Goal: Find specific page/section: Find specific page/section

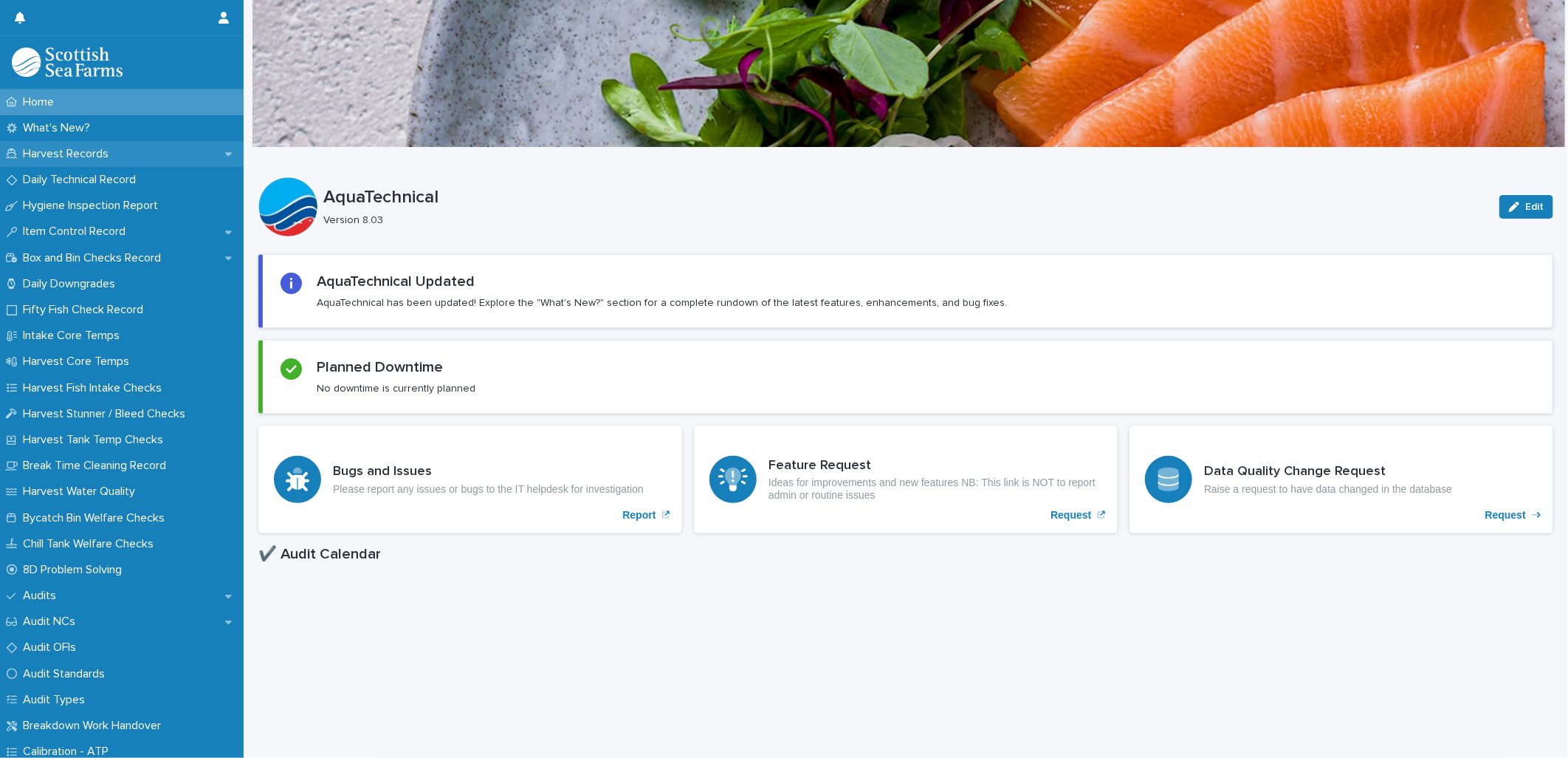
click at [82, 157] on p "Harvest Records" at bounding box center [68, 154] width 103 height 14
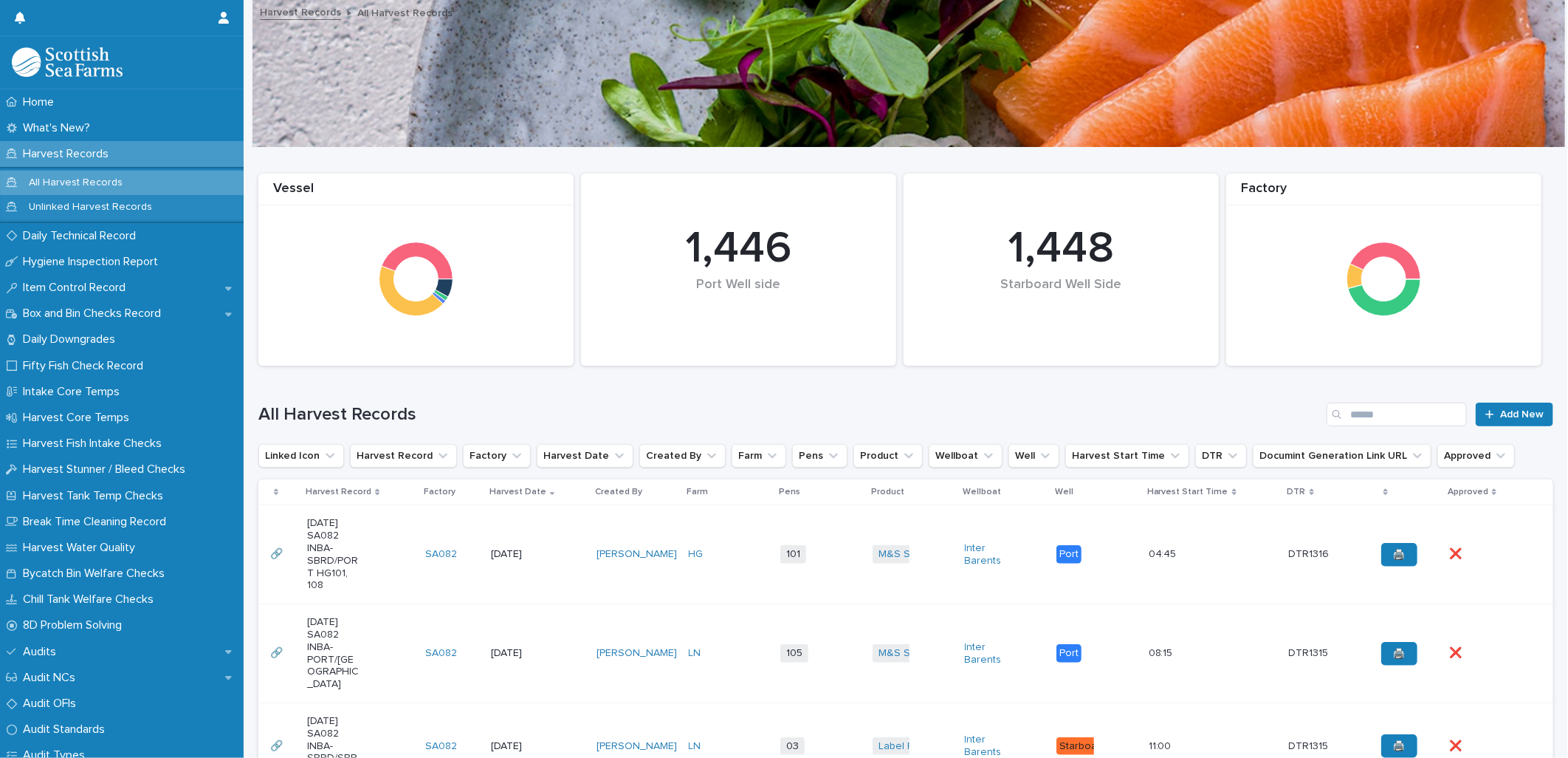
scroll to position [82, 0]
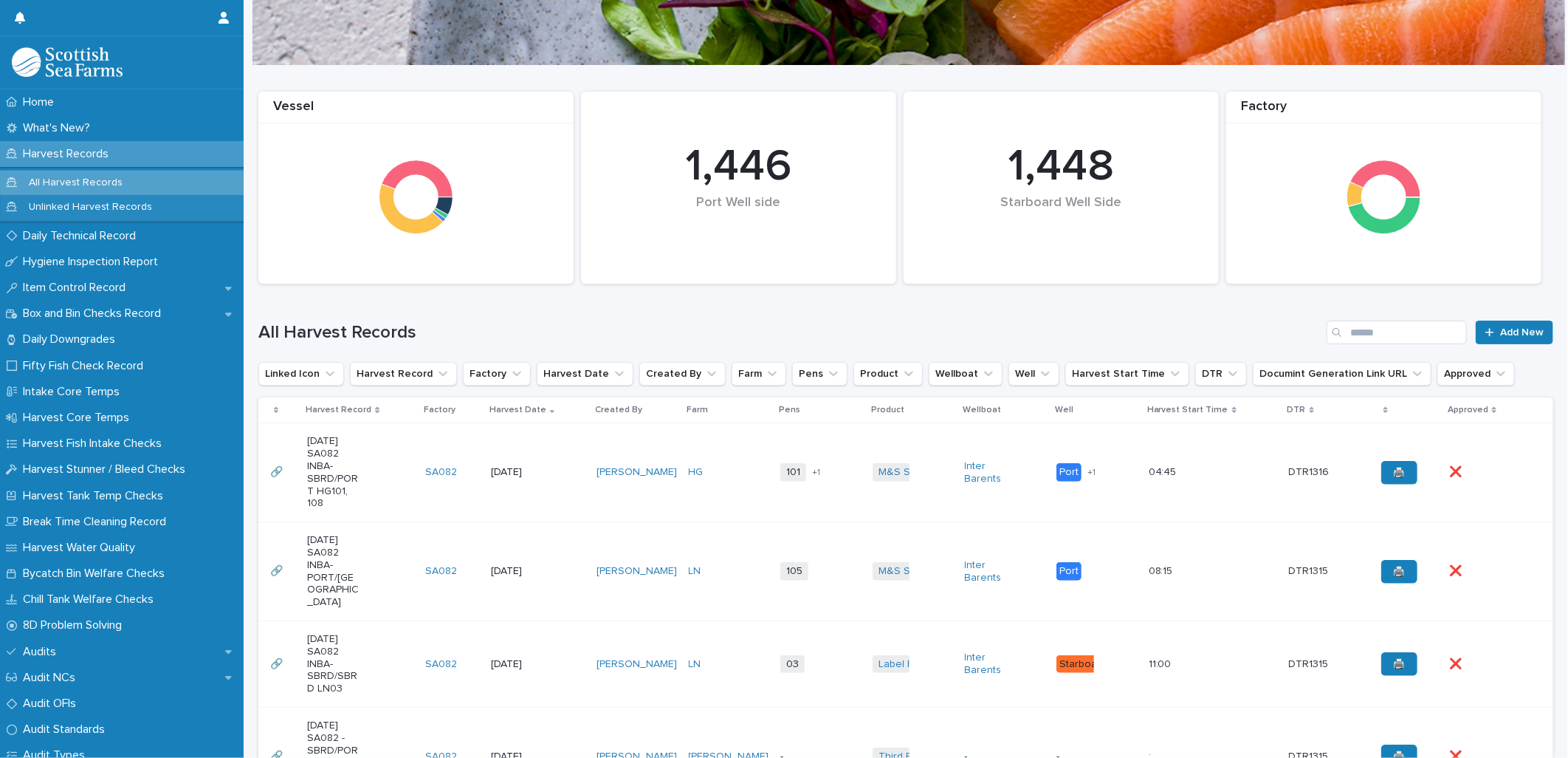
click at [667, 514] on td "[PERSON_NAME]" at bounding box center [636, 472] width 92 height 99
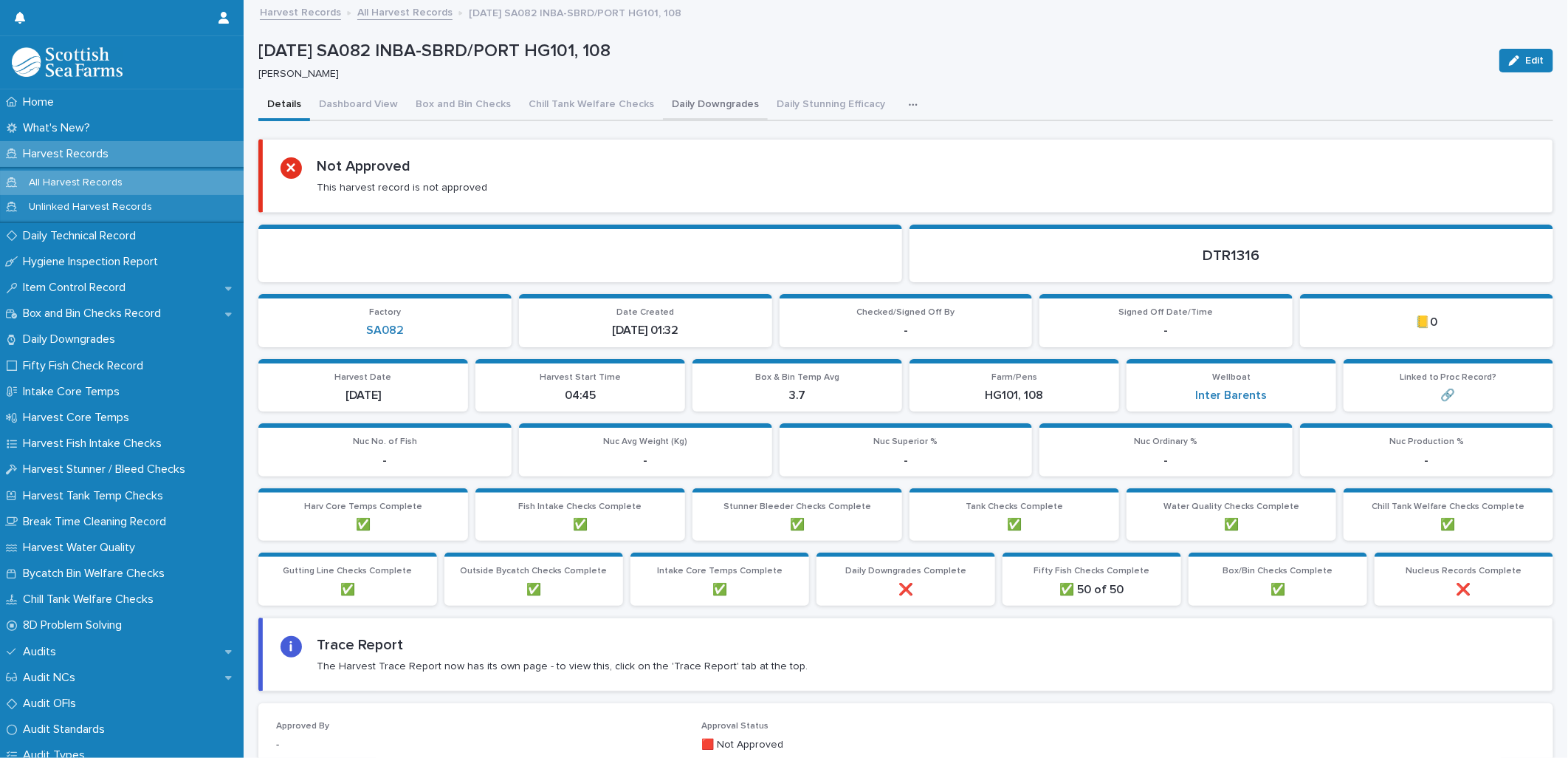
click at [728, 99] on button "Daily Downgrades" at bounding box center [715, 106] width 105 height 31
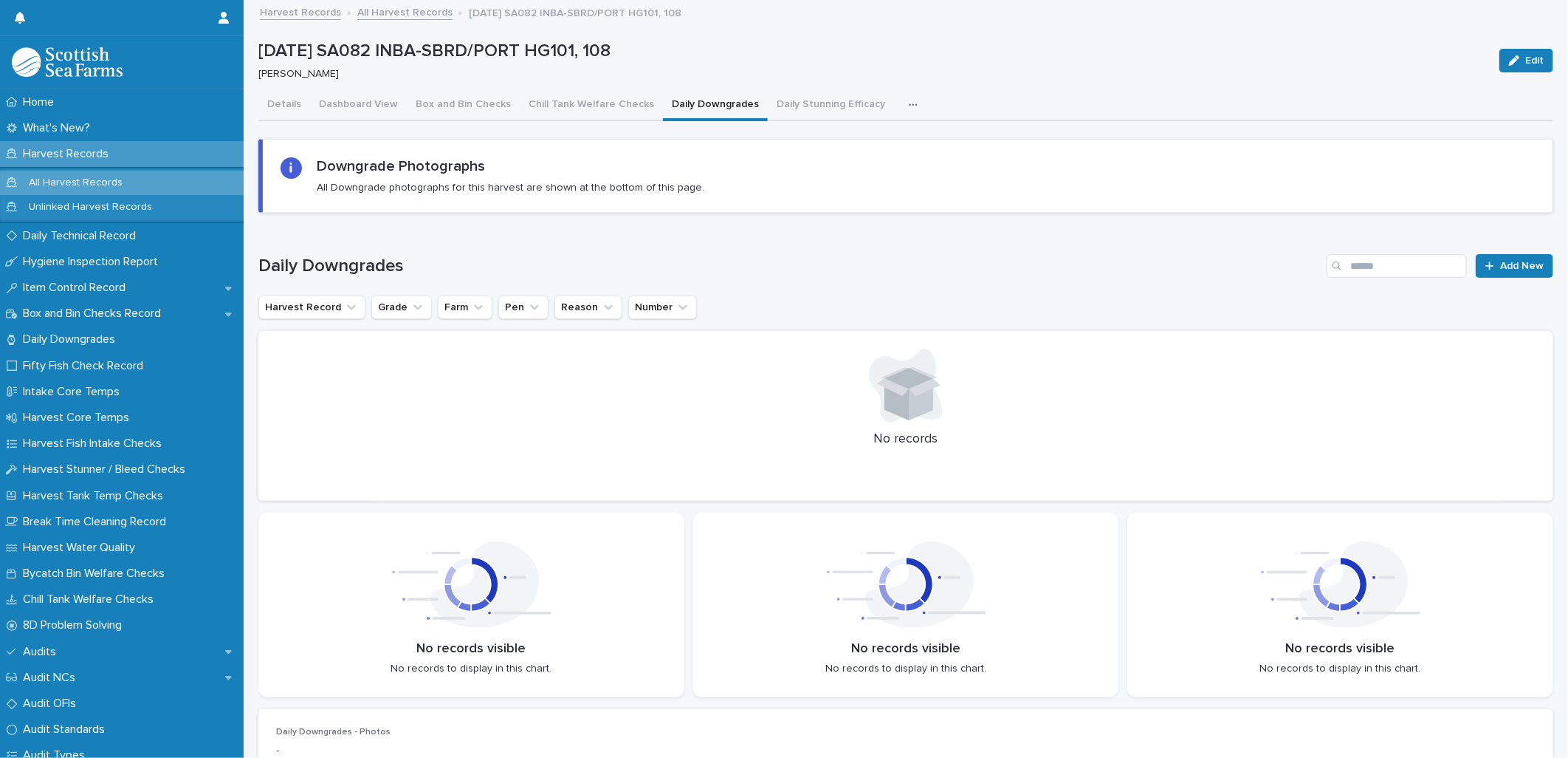
click at [909, 107] on icon "button" at bounding box center [913, 105] width 9 height 11
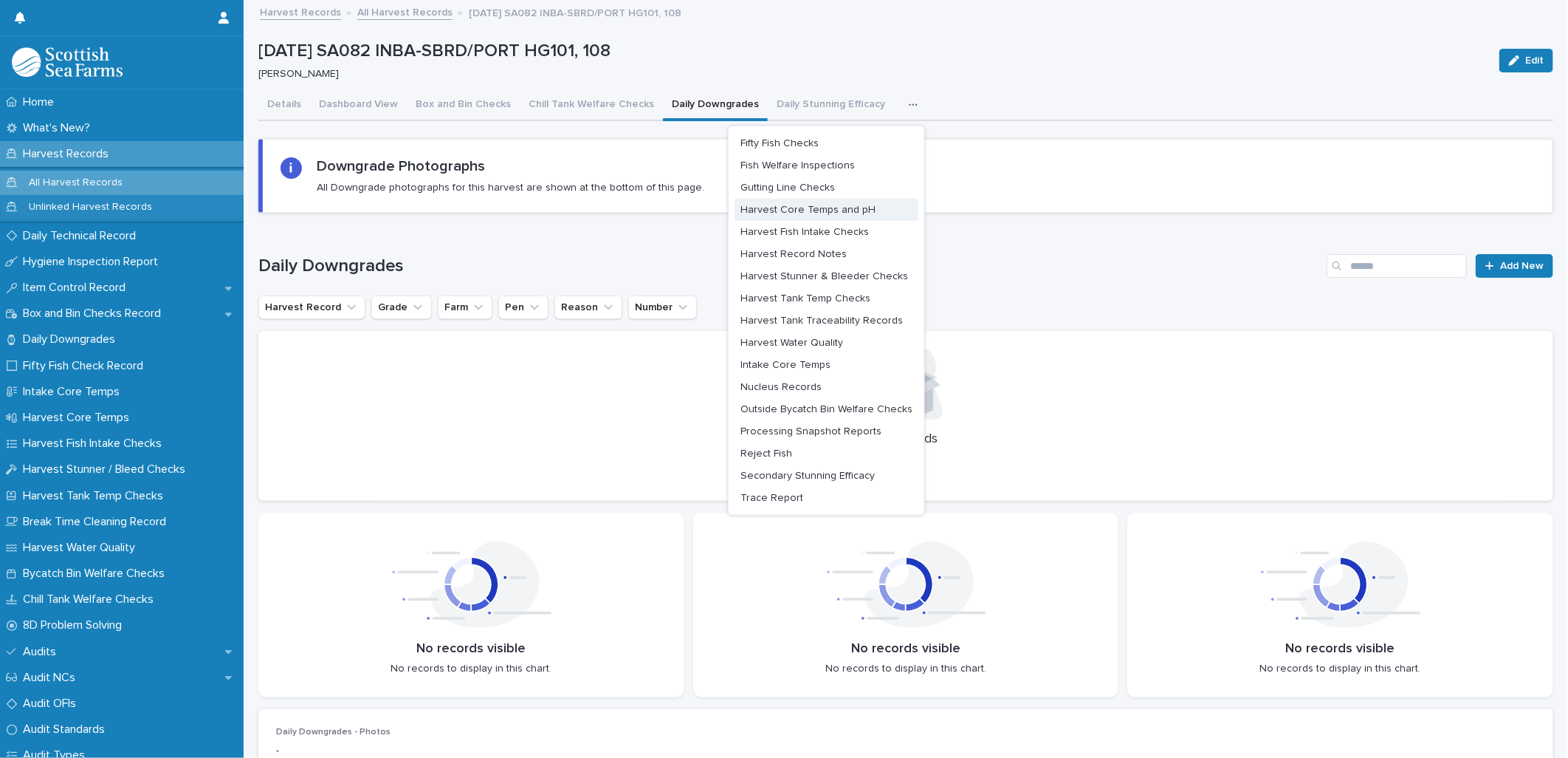
click at [828, 205] on span "Harvest Core Temps and pH" at bounding box center [808, 210] width 135 height 11
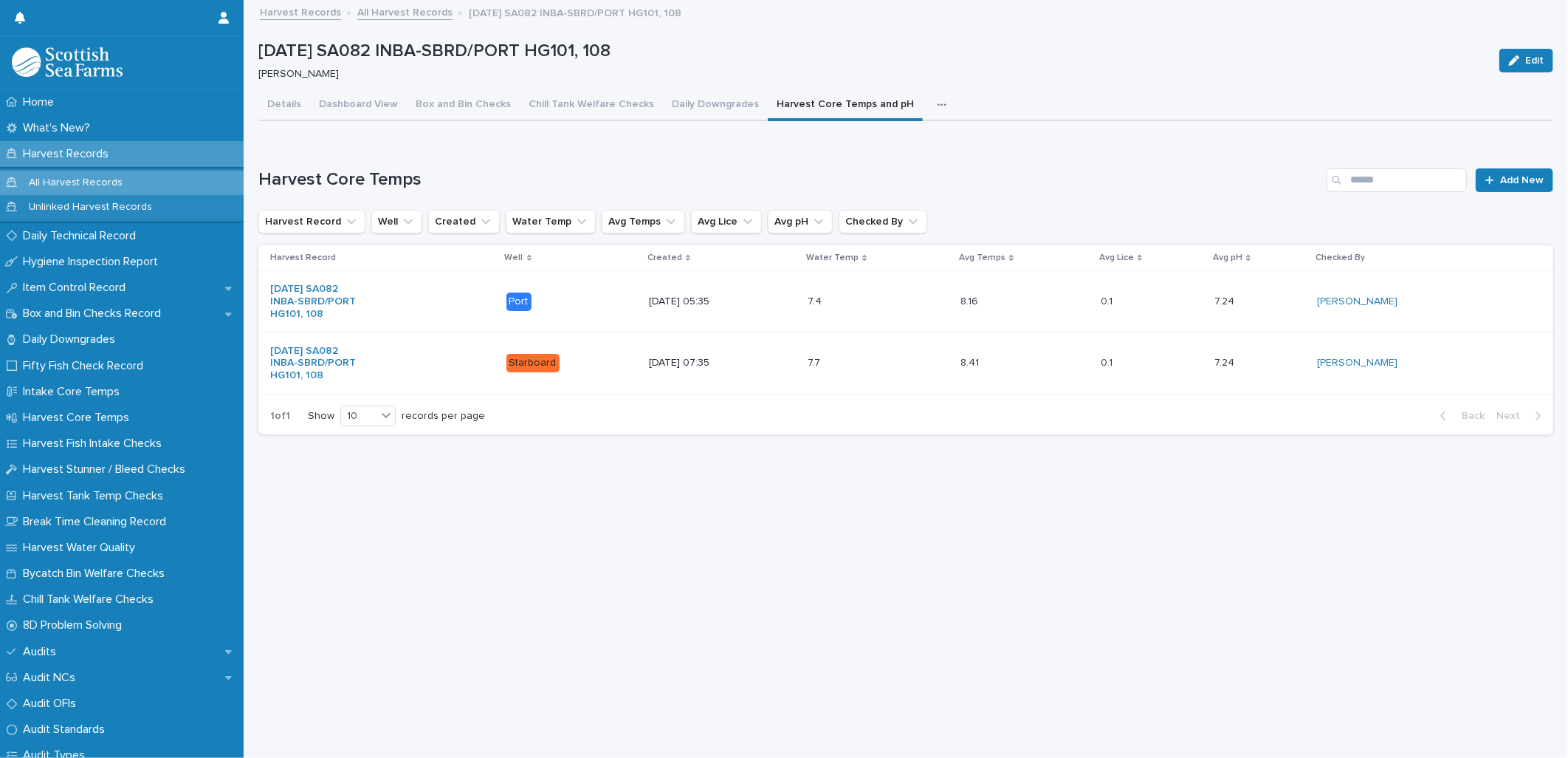
click at [370, 15] on link "All Harvest Records" at bounding box center [404, 12] width 95 height 17
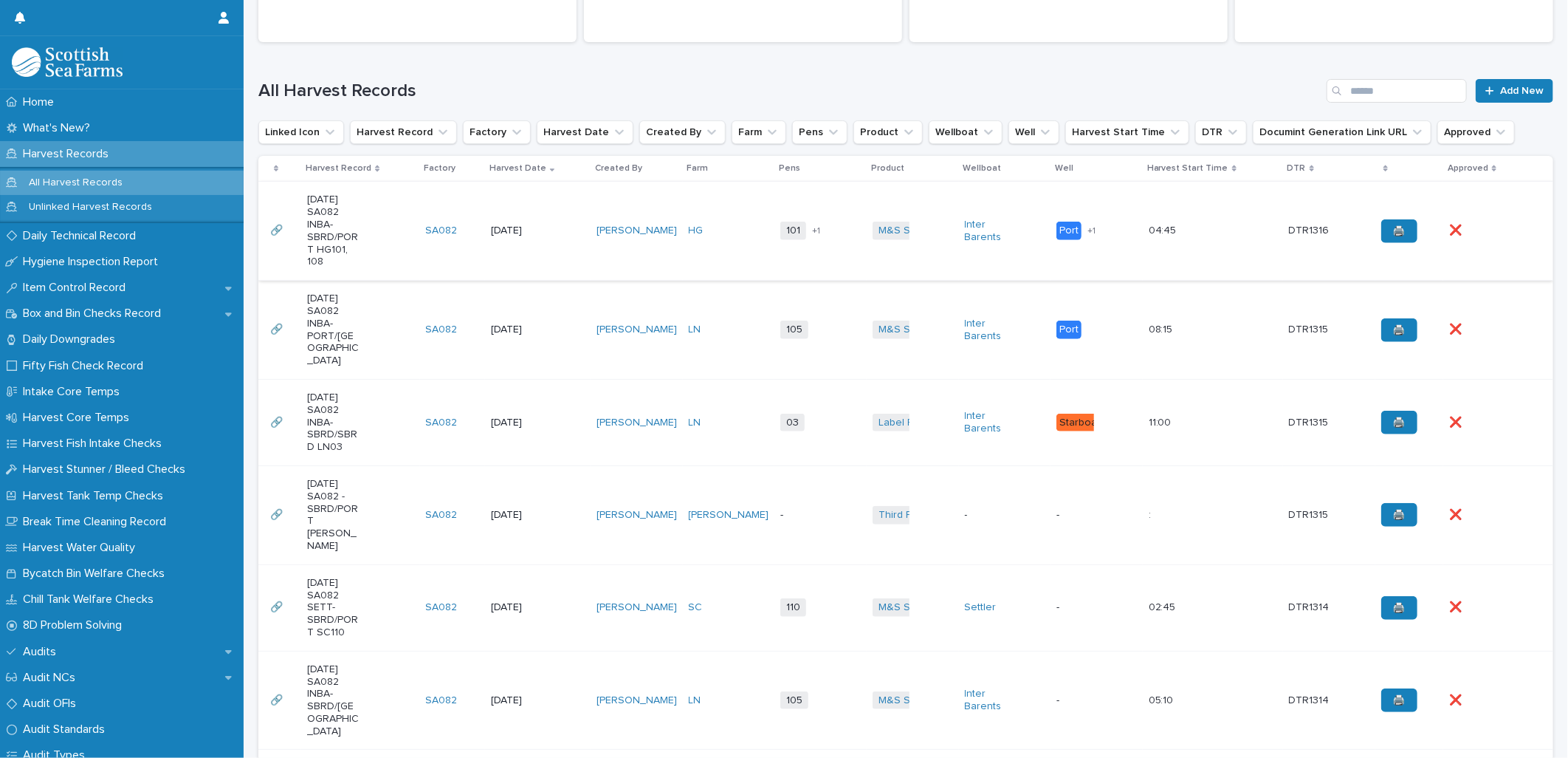
scroll to position [328, 0]
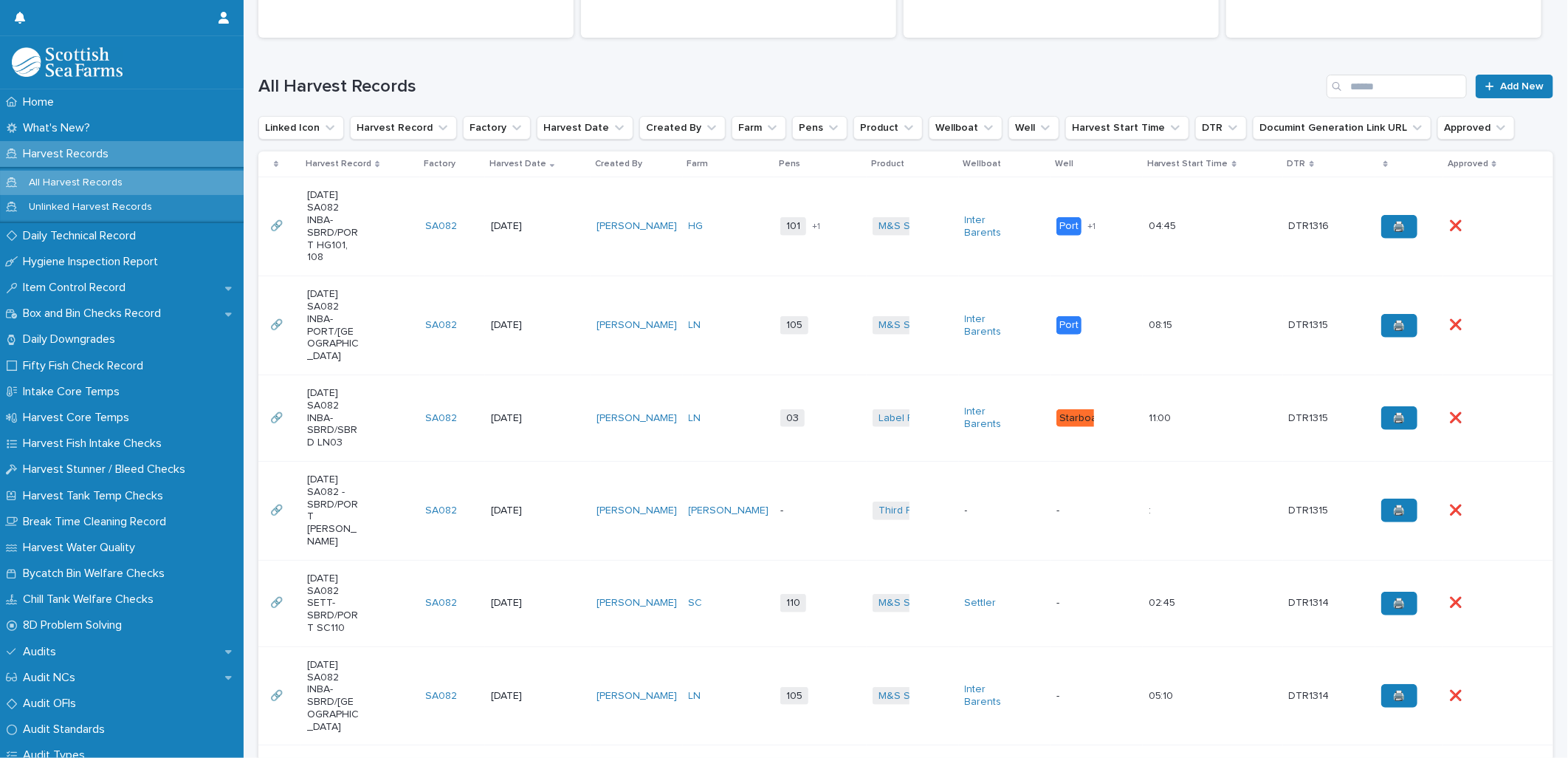
click at [814, 480] on td "-" at bounding box center [820, 510] width 92 height 99
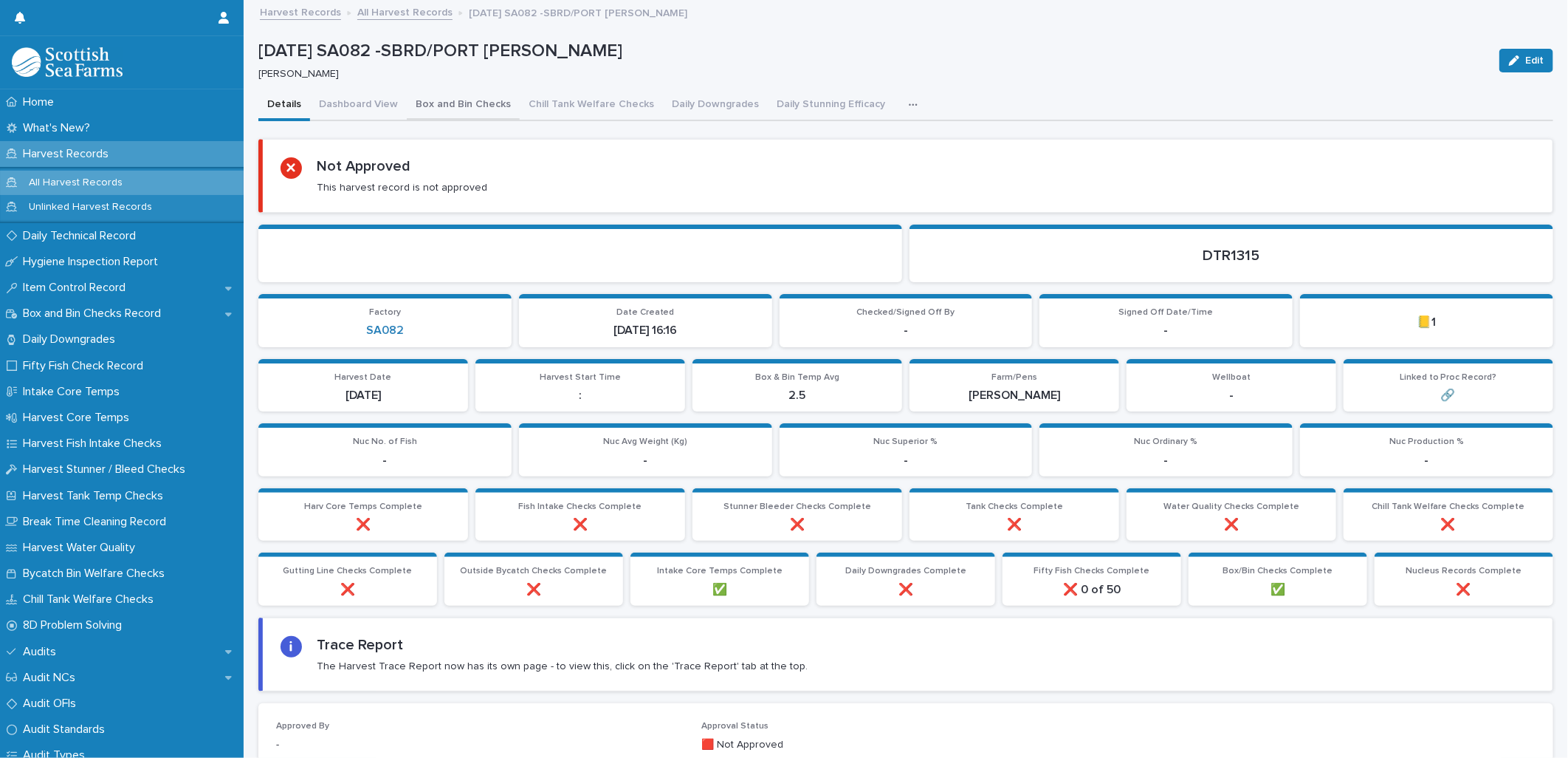
click at [497, 103] on button "Box and Bin Checks" at bounding box center [463, 106] width 113 height 31
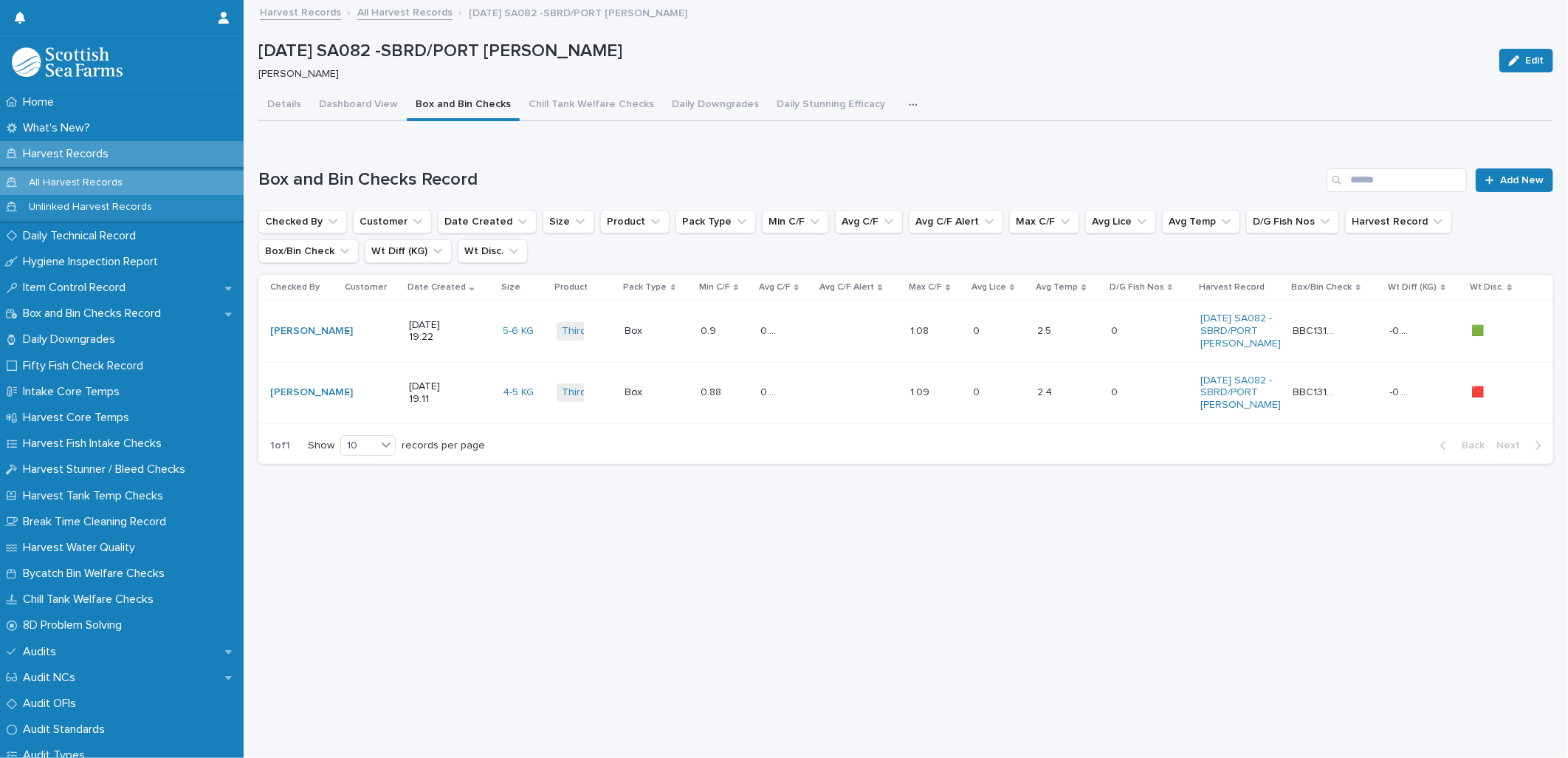
click at [646, 356] on td "Box" at bounding box center [656, 331] width 75 height 61
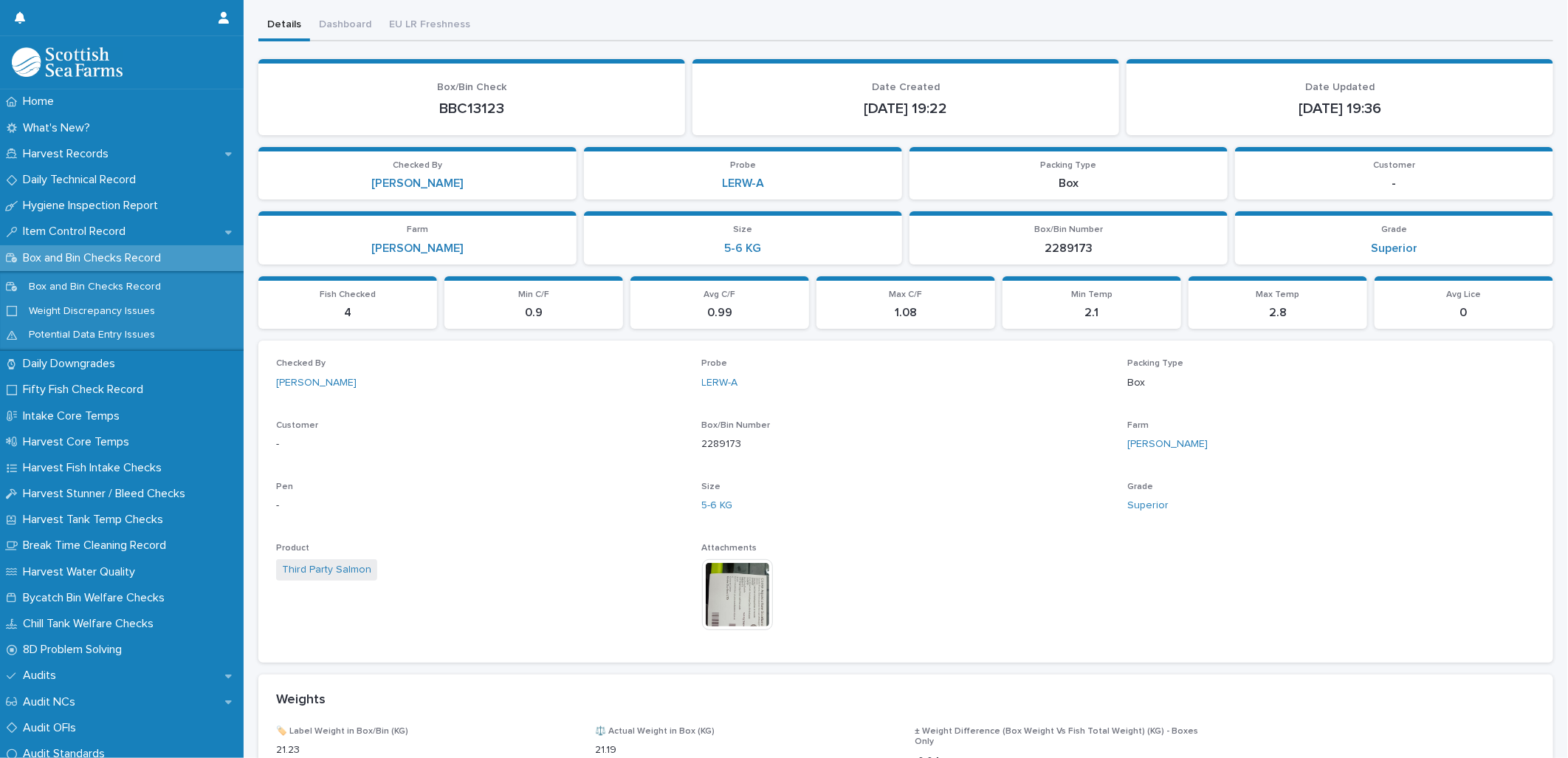
scroll to position [433, 0]
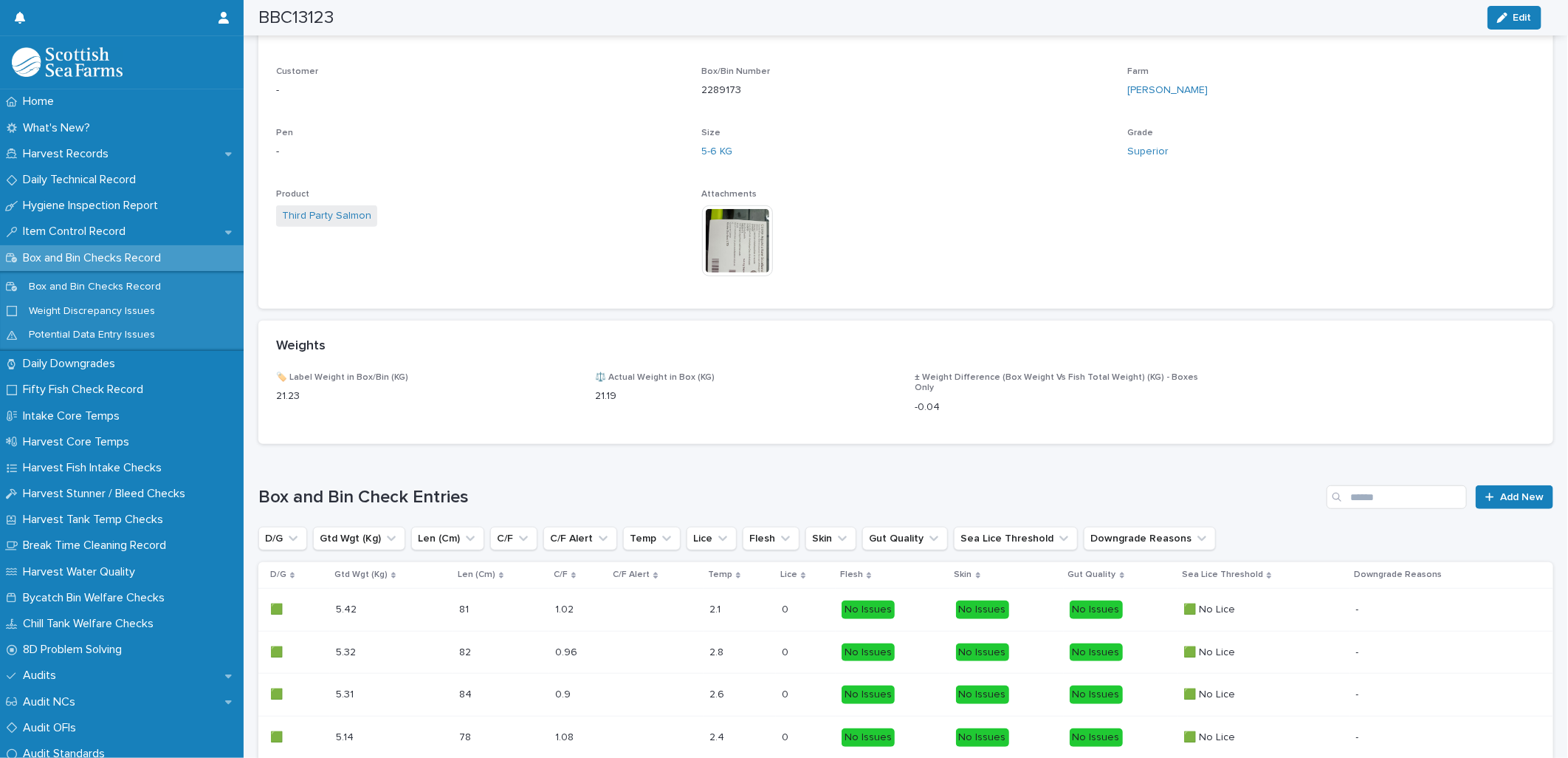
click at [720, 242] on img at bounding box center [738, 241] width 71 height 71
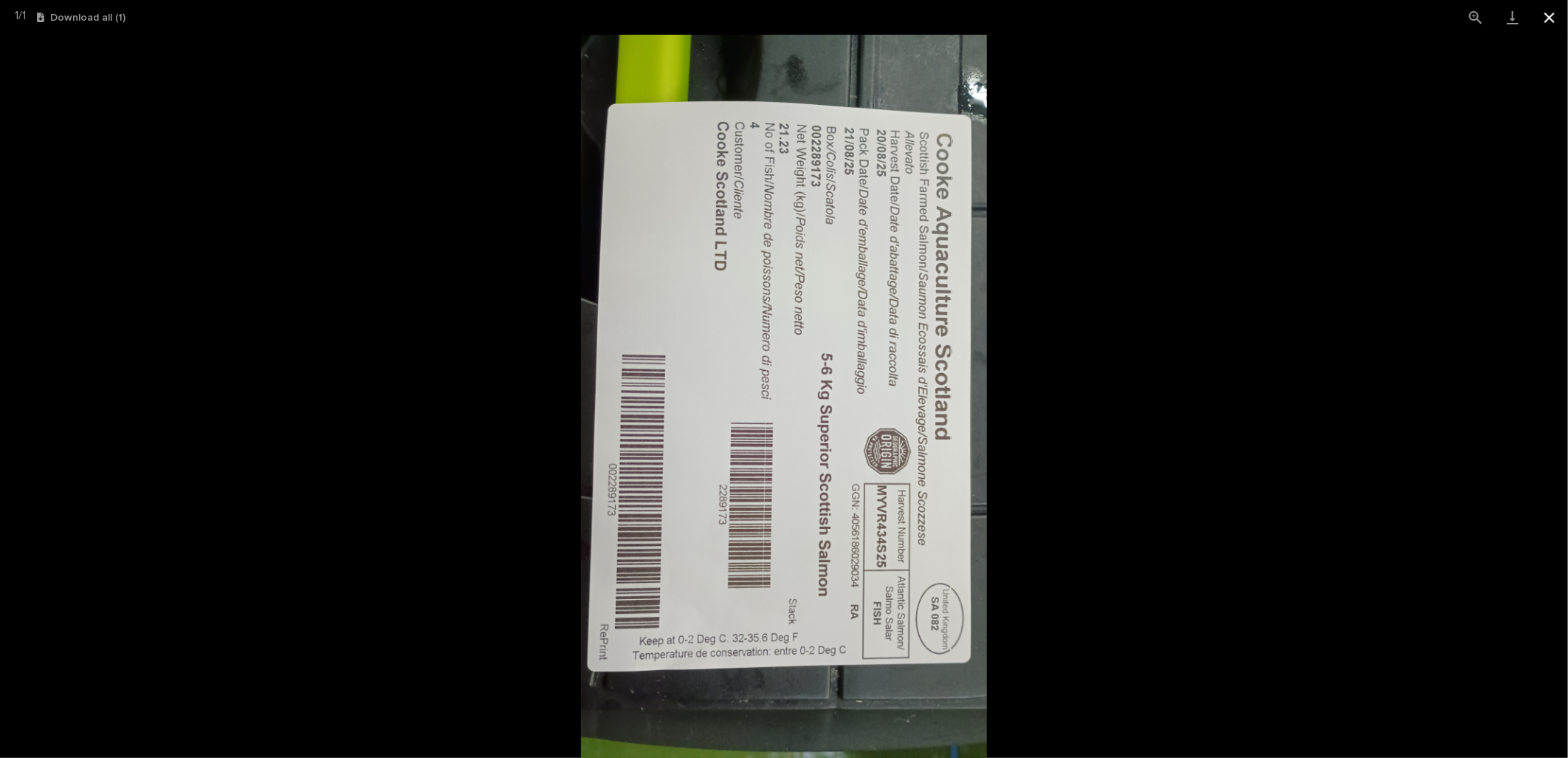
drag, startPoint x: 1551, startPoint y: 18, endPoint x: 1545, endPoint y: 27, distance: 10.8
click at [1551, 18] on button "Close gallery" at bounding box center [1549, 17] width 37 height 35
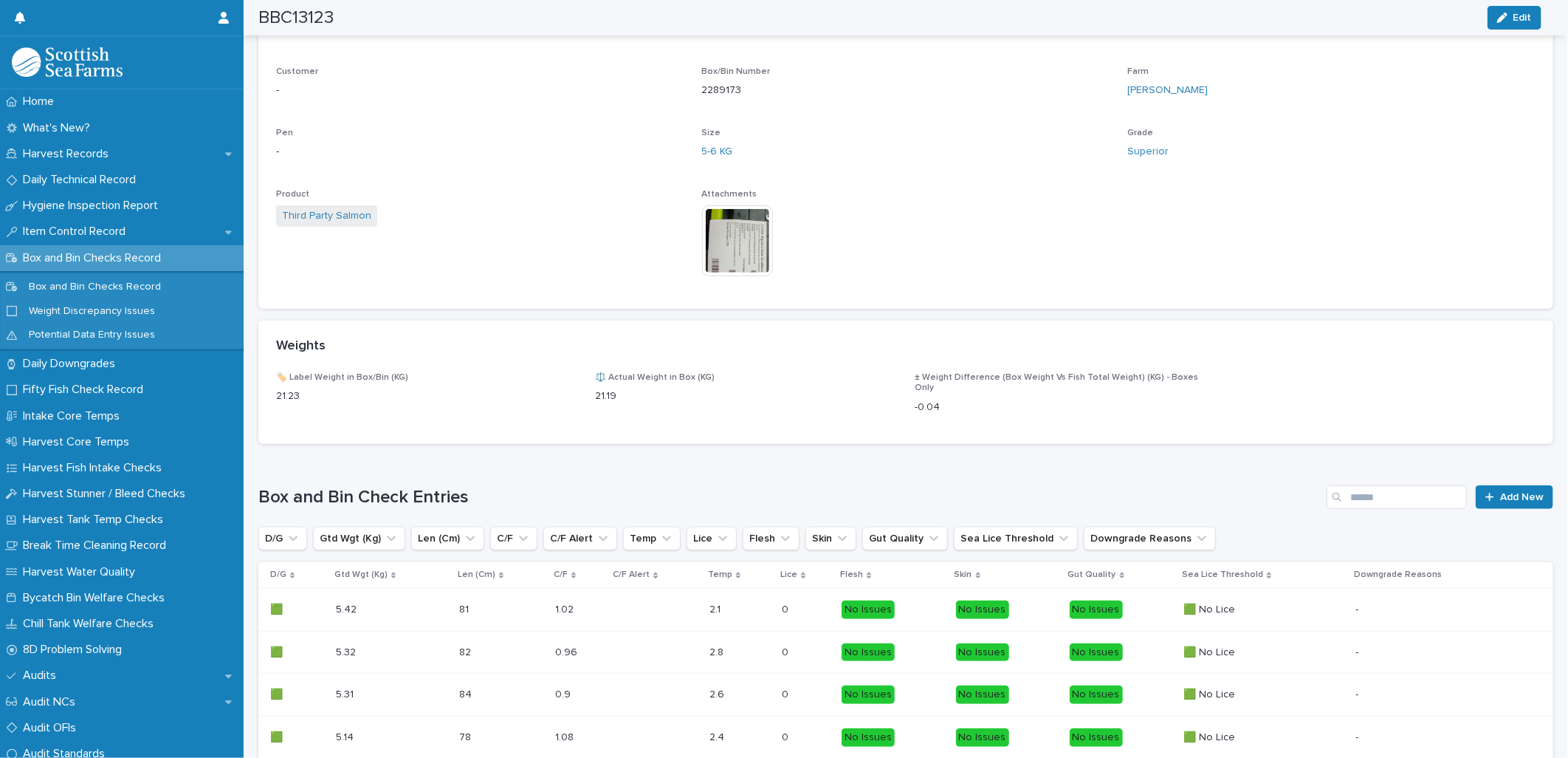
scroll to position [0, 0]
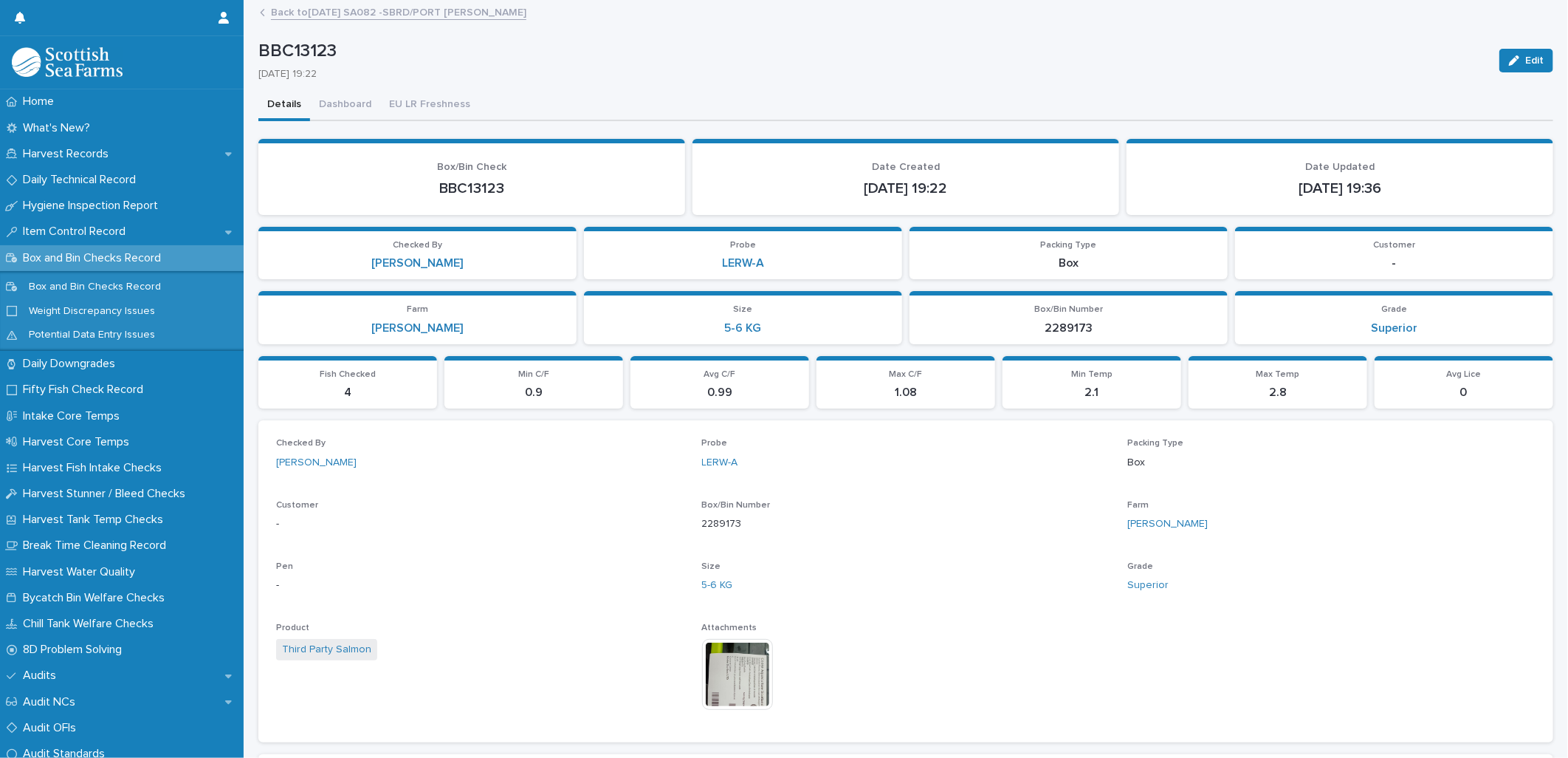
click at [354, 4] on link "Back to [DATE] SA082 -SBRD/PORT [PERSON_NAME]" at bounding box center [398, 12] width 255 height 17
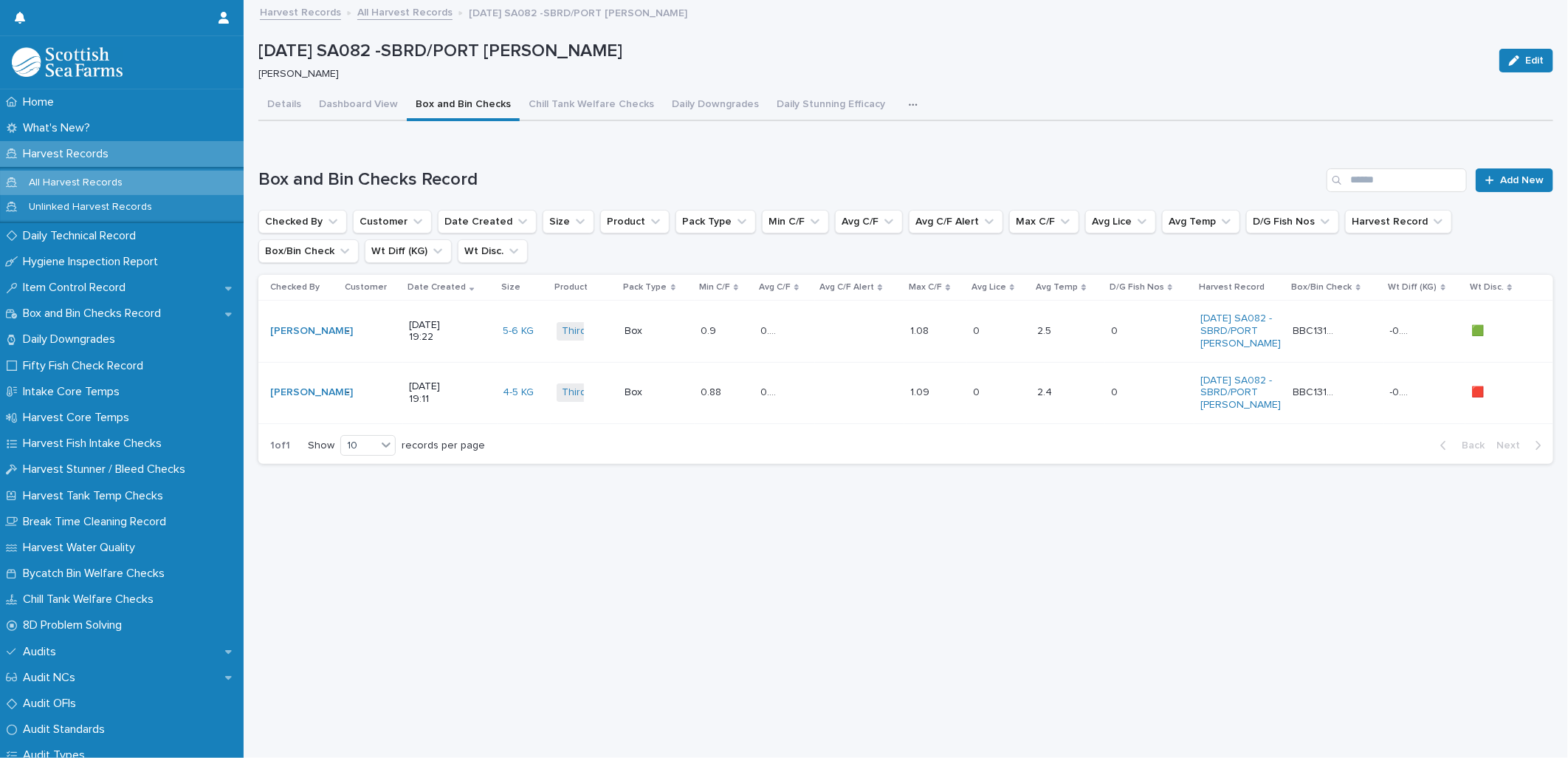
click at [824, 387] on td at bounding box center [859, 392] width 89 height 61
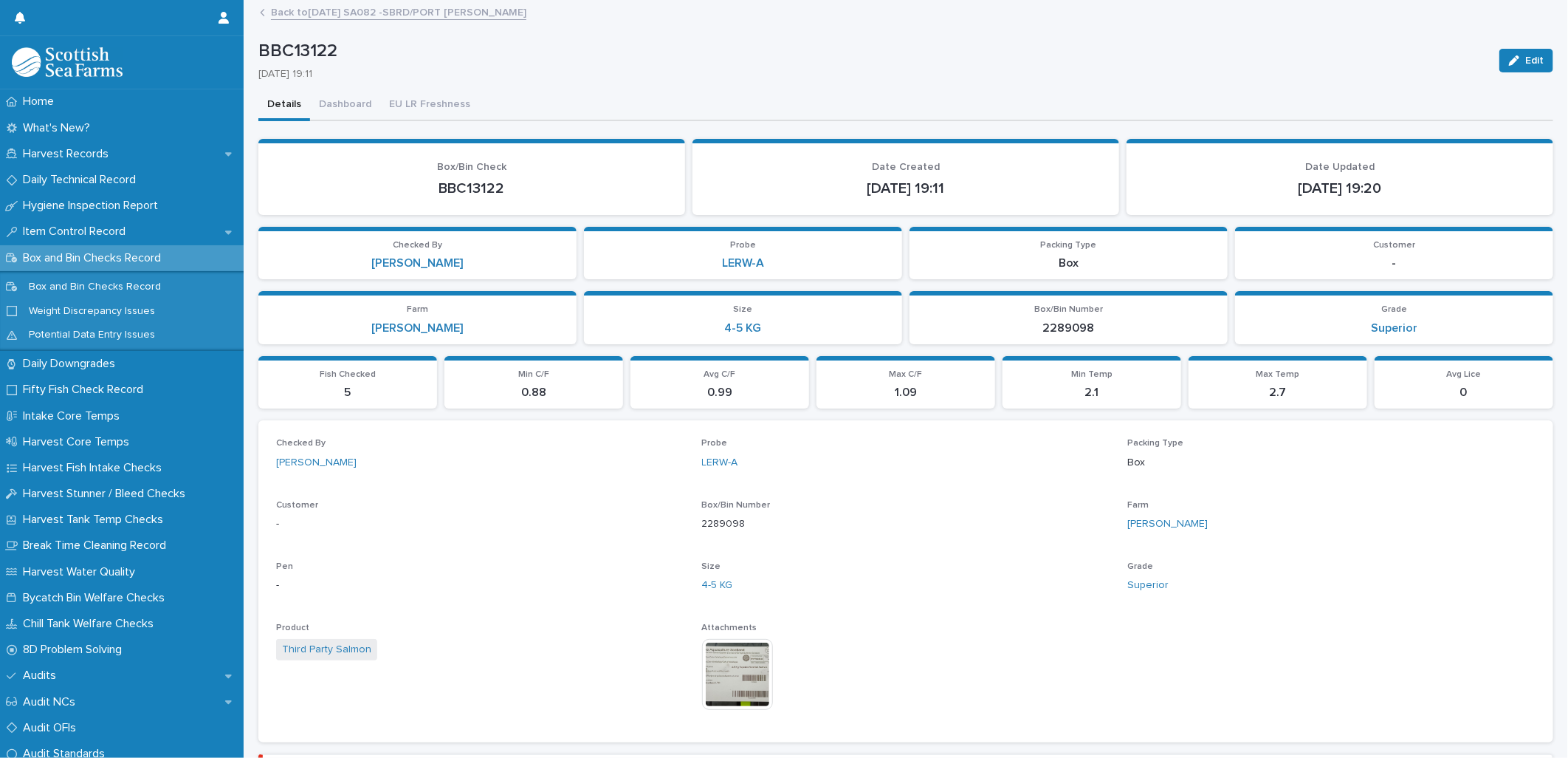
click at [737, 678] on img at bounding box center [738, 675] width 71 height 71
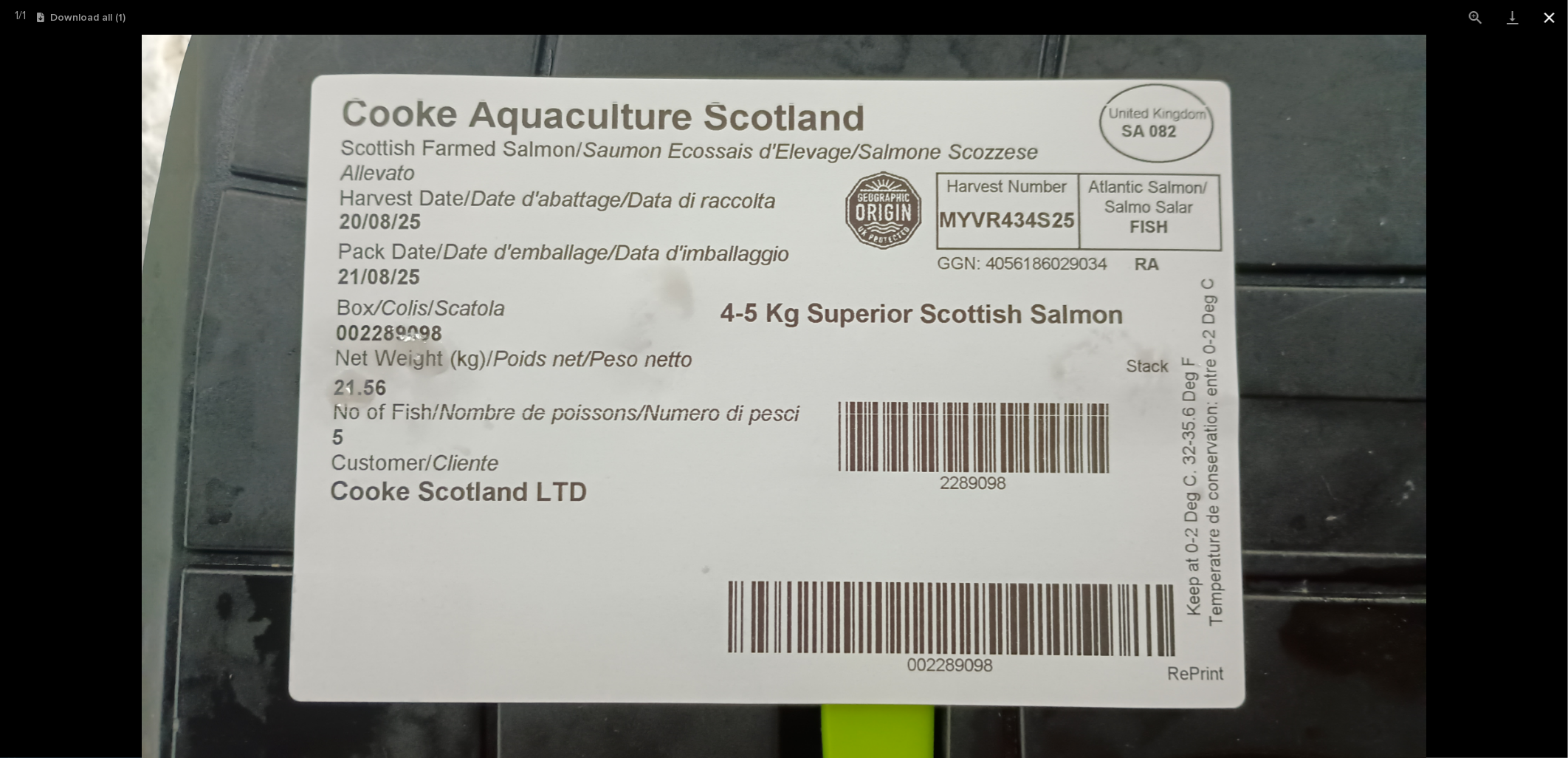
click at [1546, 17] on button "Close gallery" at bounding box center [1549, 17] width 37 height 35
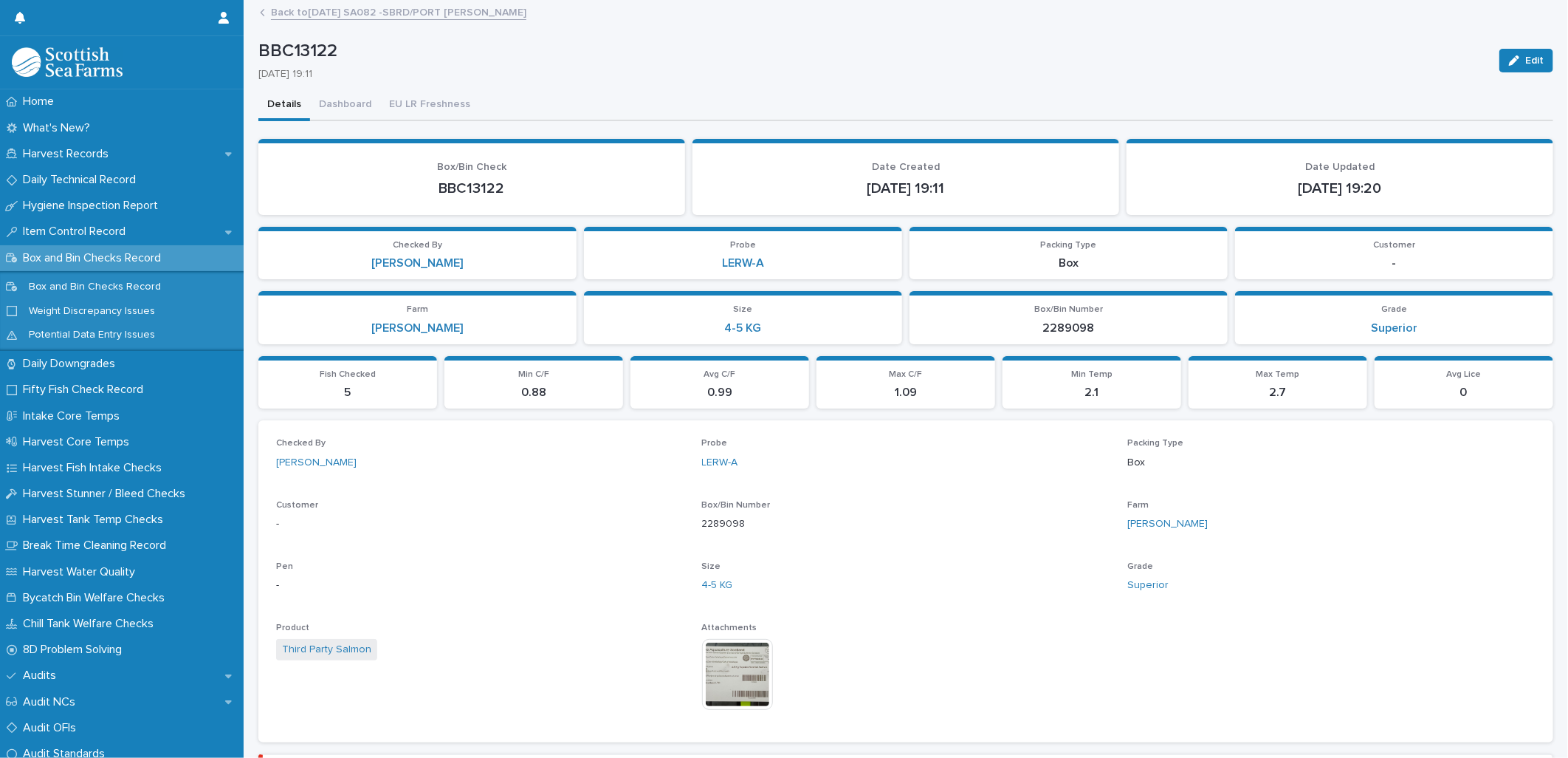
click at [377, 11] on link "Back to [DATE] SA082 -SBRD/PORT [PERSON_NAME]" at bounding box center [398, 12] width 255 height 17
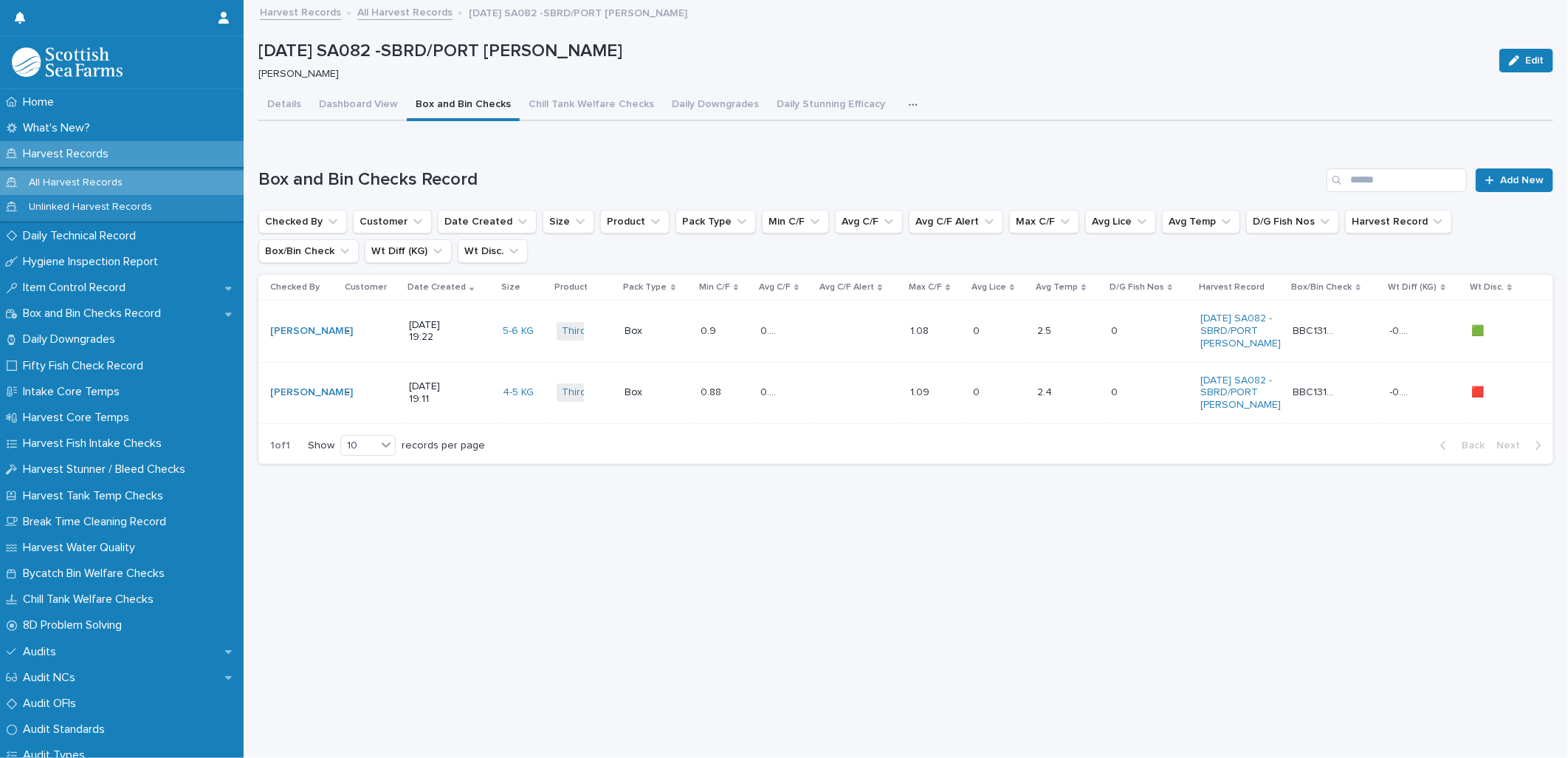
click at [392, 11] on link "All Harvest Records" at bounding box center [404, 12] width 95 height 17
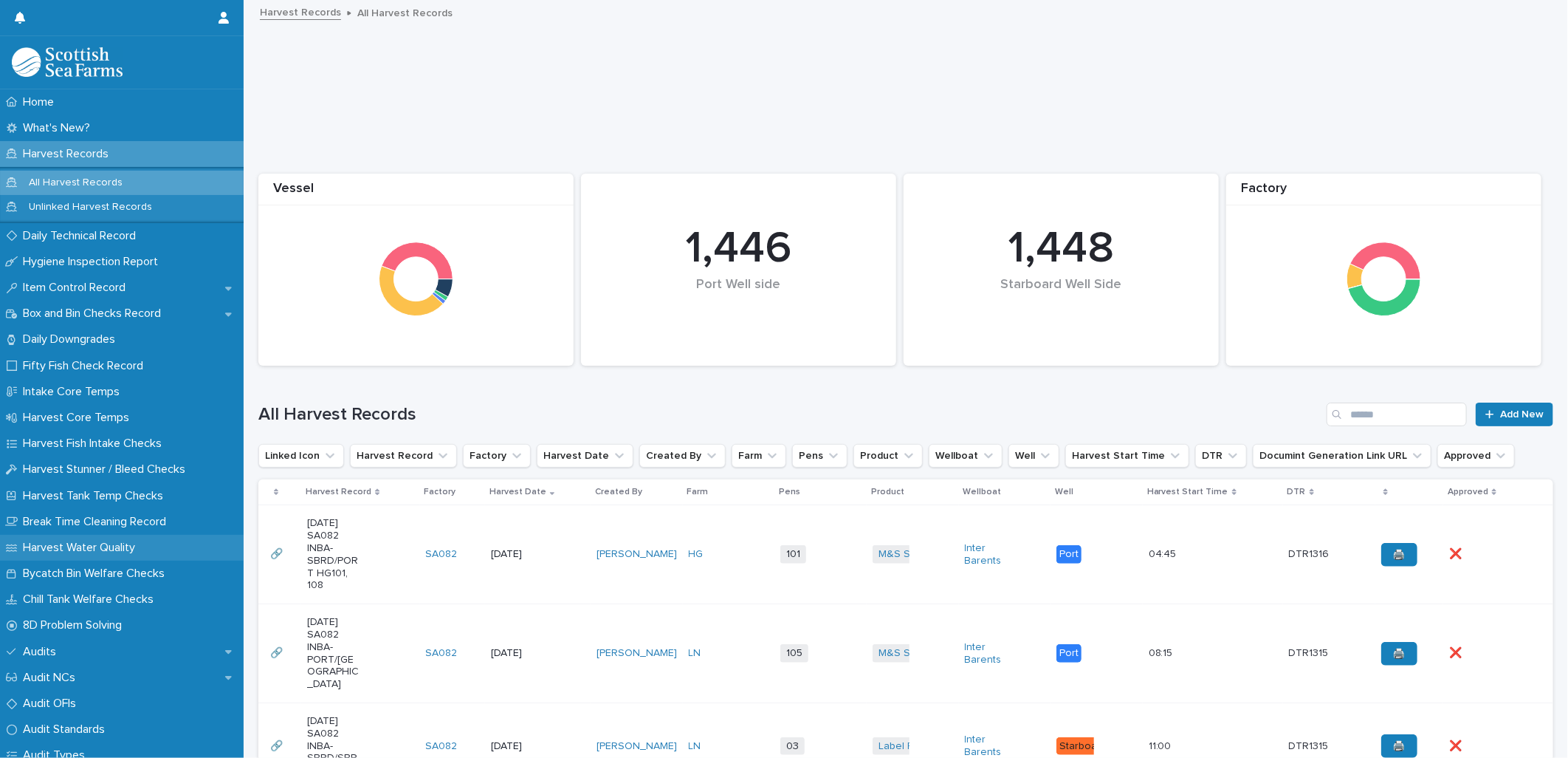
scroll to position [328, 0]
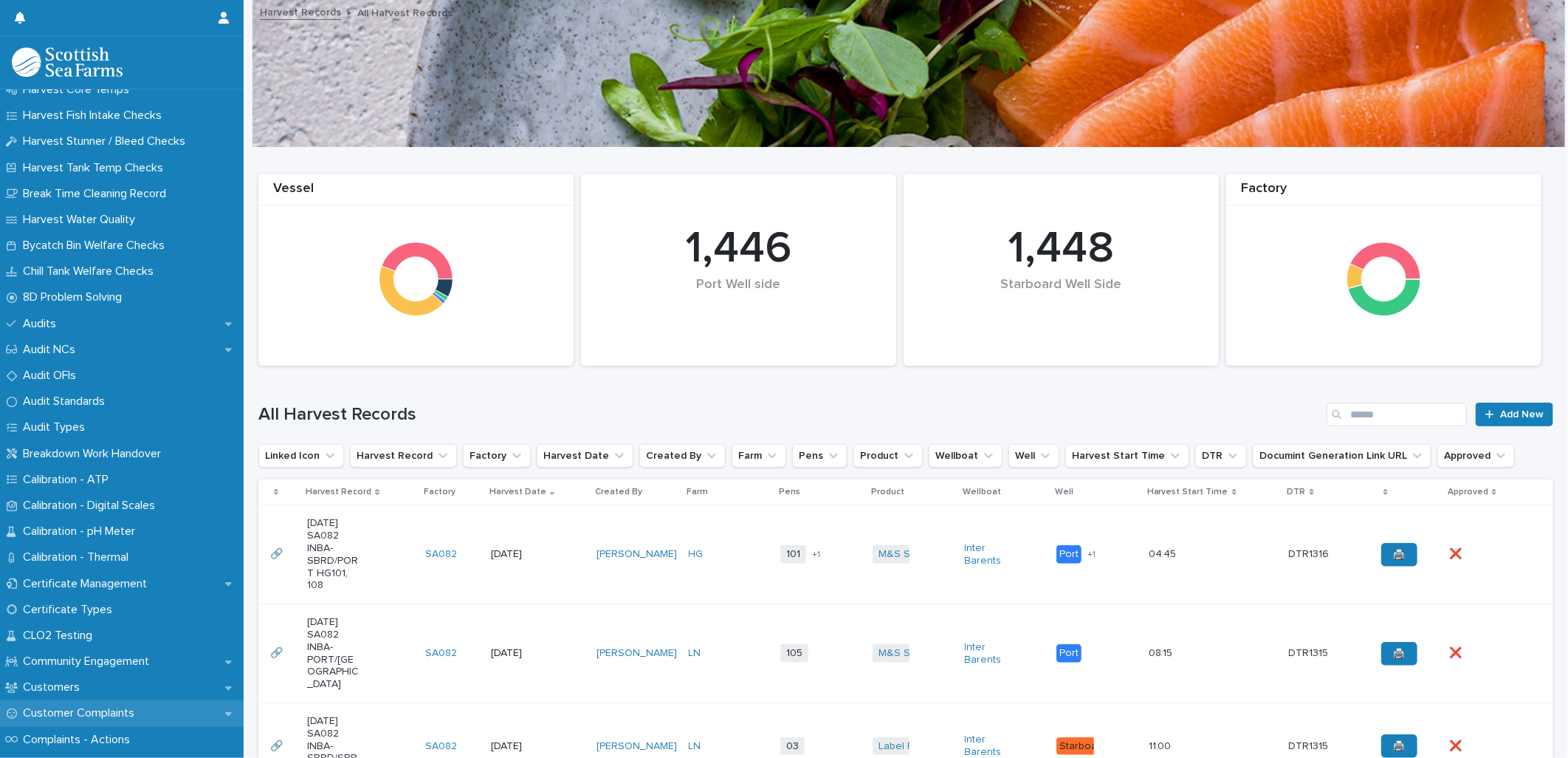
click at [116, 700] on div "Customer Complaints" at bounding box center [121, 713] width 243 height 26
